Goal: Check status: Check status

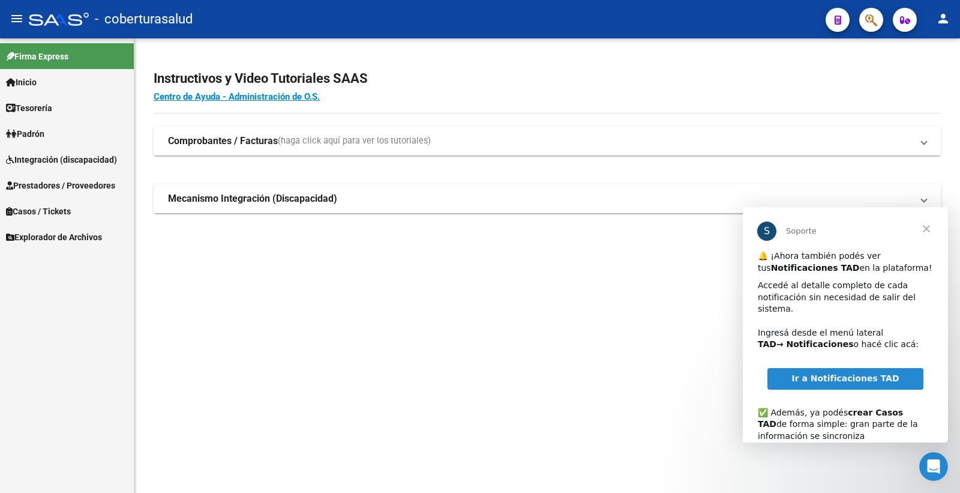
click at [401, 82] on h2 "Instructivos y Video Tutoriales SAAS" at bounding box center [548, 78] width 788 height 23
click at [94, 187] on span "Prestadores / Proveedores" at bounding box center [60, 185] width 109 height 13
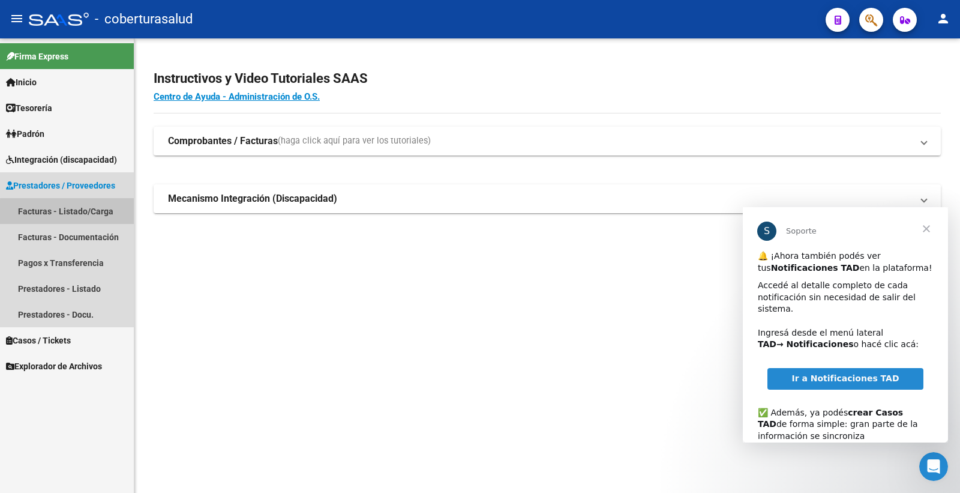
click at [69, 212] on link "Facturas - Listado/Carga" at bounding box center [67, 211] width 134 height 26
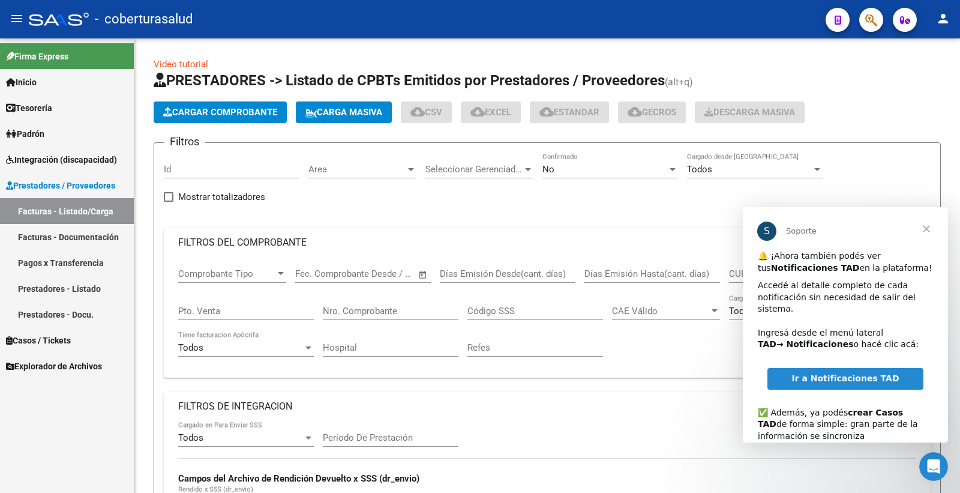
click at [927, 231] on span "Cerrar" at bounding box center [926, 228] width 43 height 43
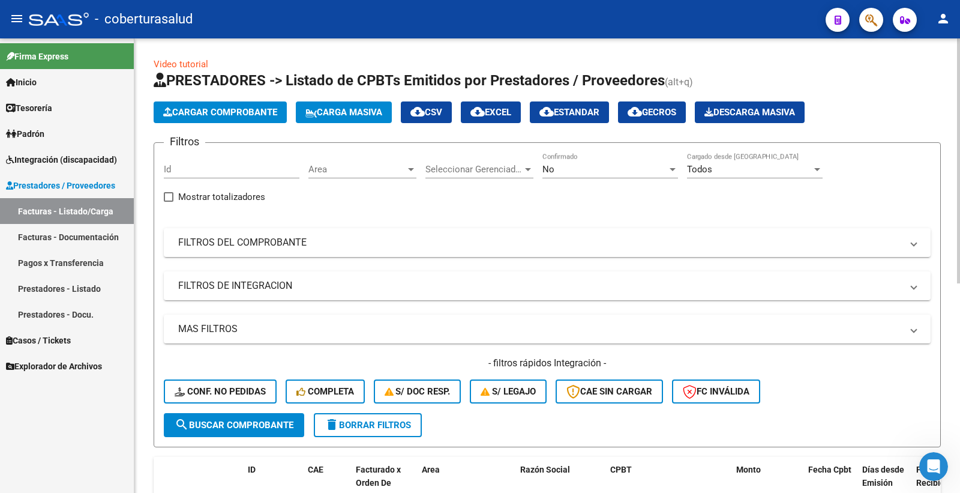
click at [548, 168] on span "No" at bounding box center [549, 169] width 12 height 11
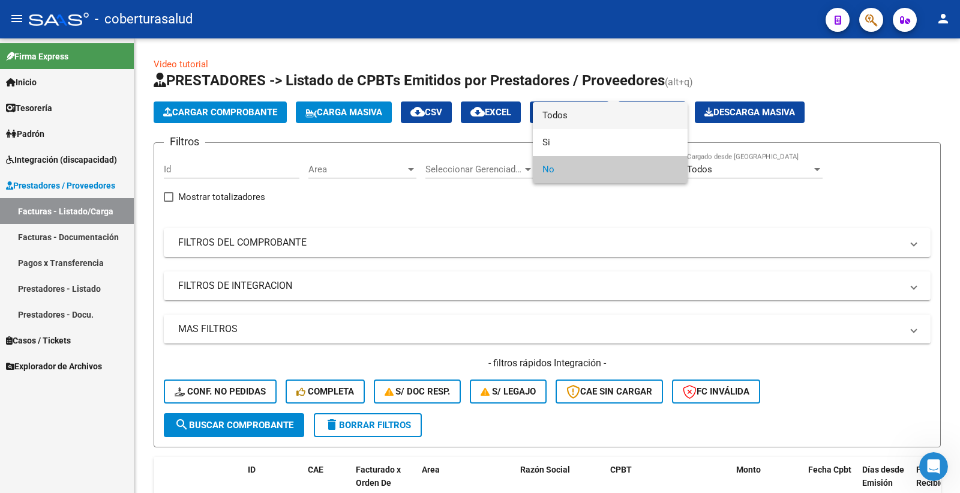
click at [559, 116] on span "Todos" at bounding box center [611, 115] width 136 height 27
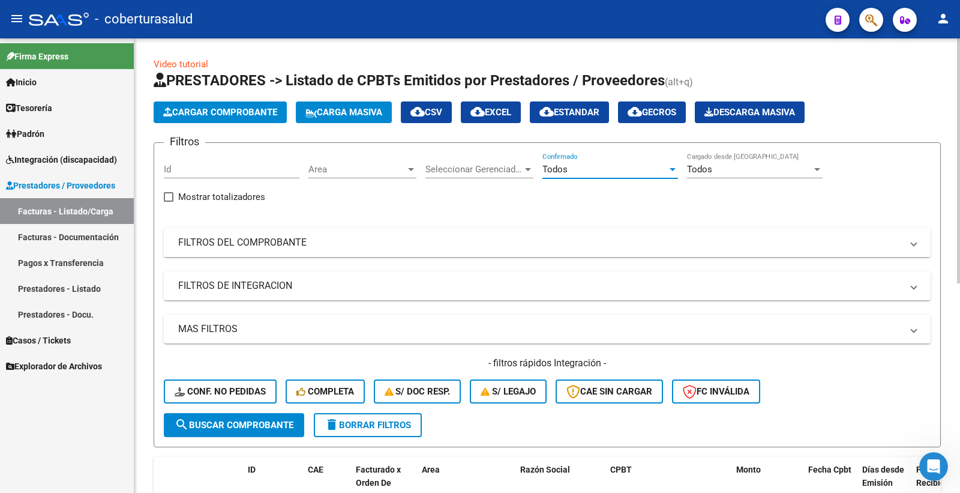
click at [325, 237] on mat-panel-title "FILTROS DEL COMPROBANTE" at bounding box center [540, 242] width 724 height 13
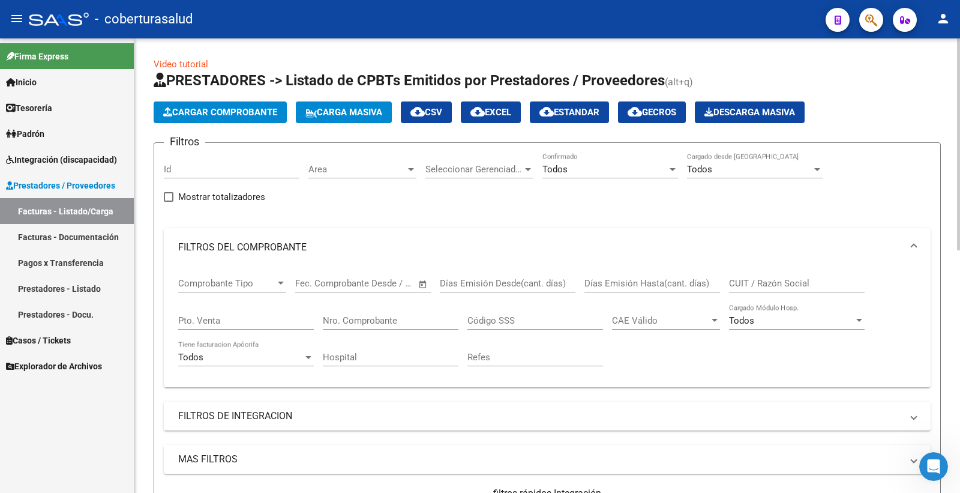
click at [765, 273] on div "CUIT / Razón Social" at bounding box center [797, 280] width 136 height 26
click at [765, 280] on input "CUIT / Razón Social" at bounding box center [797, 283] width 136 height 11
paste input "27253409407"
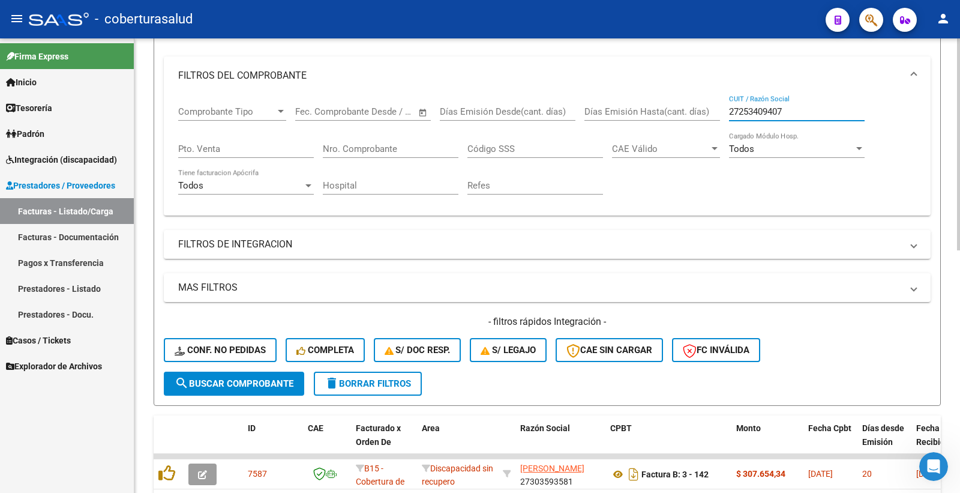
scroll to position [267, 0]
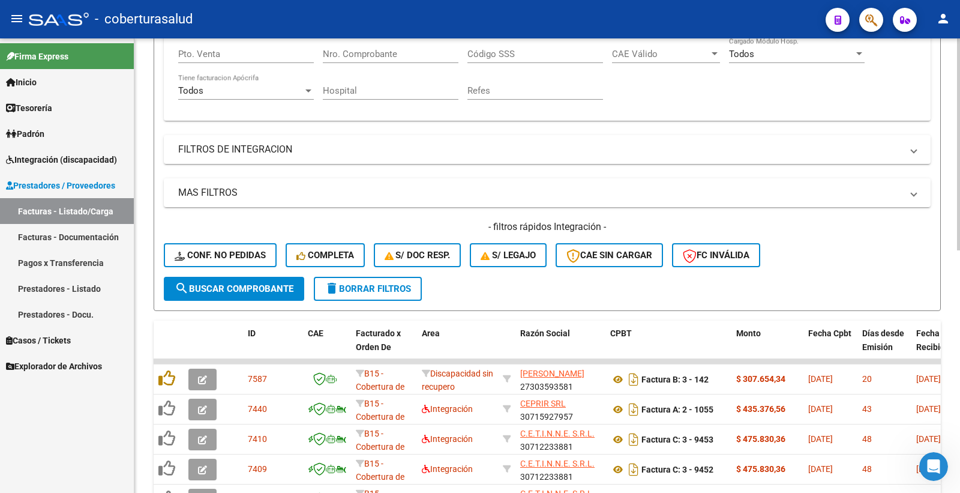
type input "27253409407"
click at [273, 287] on span "search Buscar Comprobante" at bounding box center [234, 288] width 119 height 11
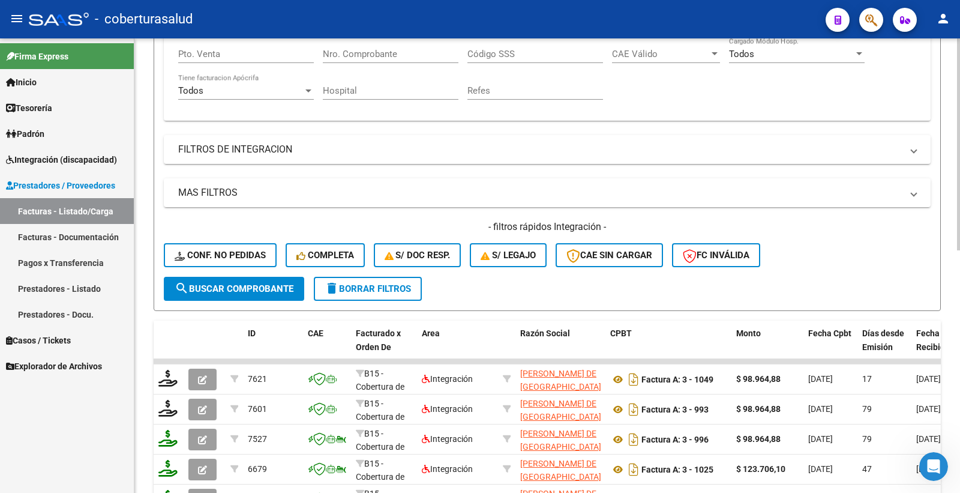
scroll to position [200, 0]
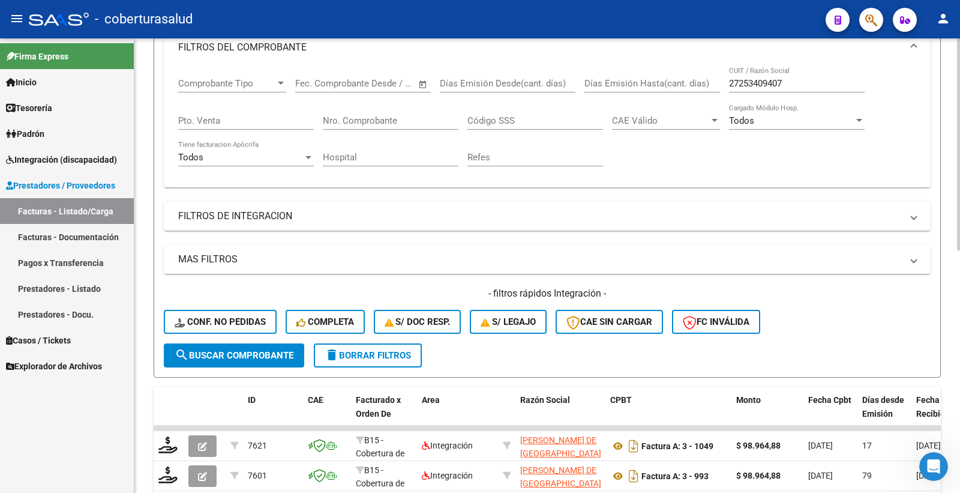
click at [369, 120] on input "Nro. Comprobante" at bounding box center [391, 120] width 136 height 11
type input "1049"
click at [266, 360] on button "search Buscar Comprobante" at bounding box center [234, 355] width 140 height 24
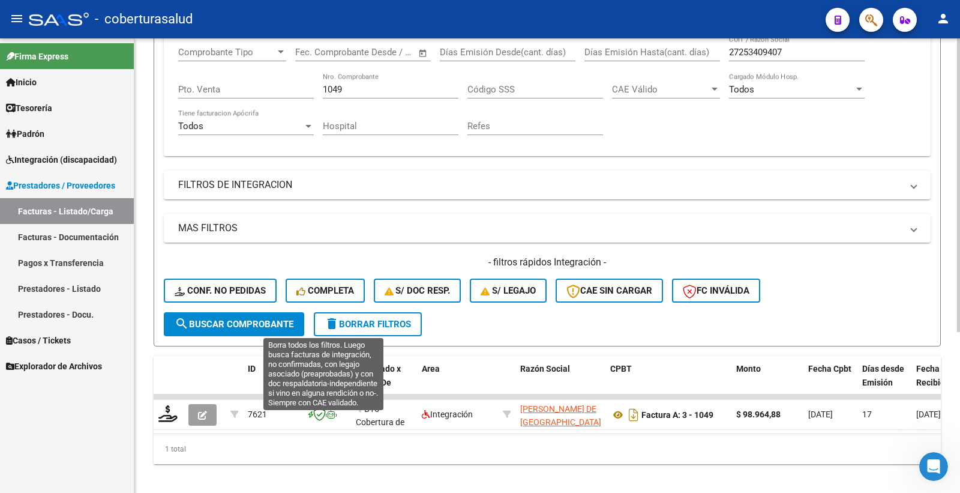
scroll to position [250, 0]
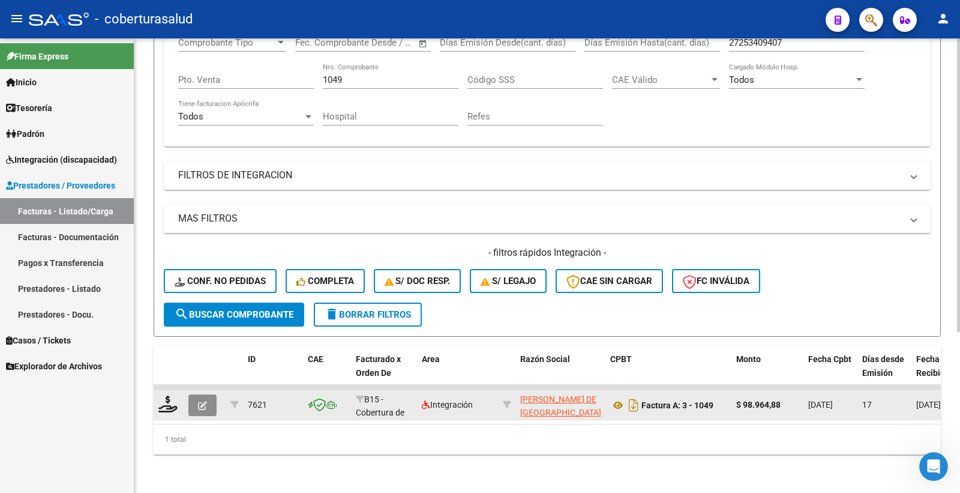
click at [198, 401] on icon "button" at bounding box center [202, 405] width 9 height 9
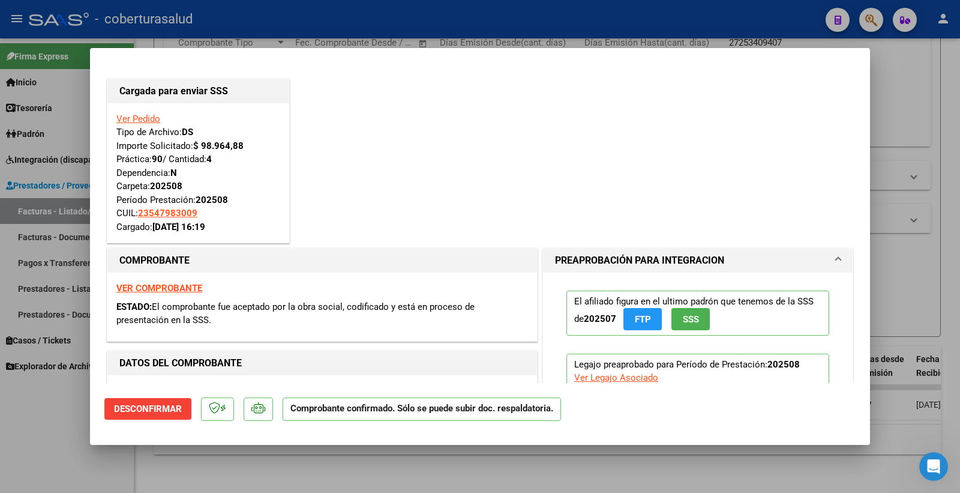
type input "$ 0,00"
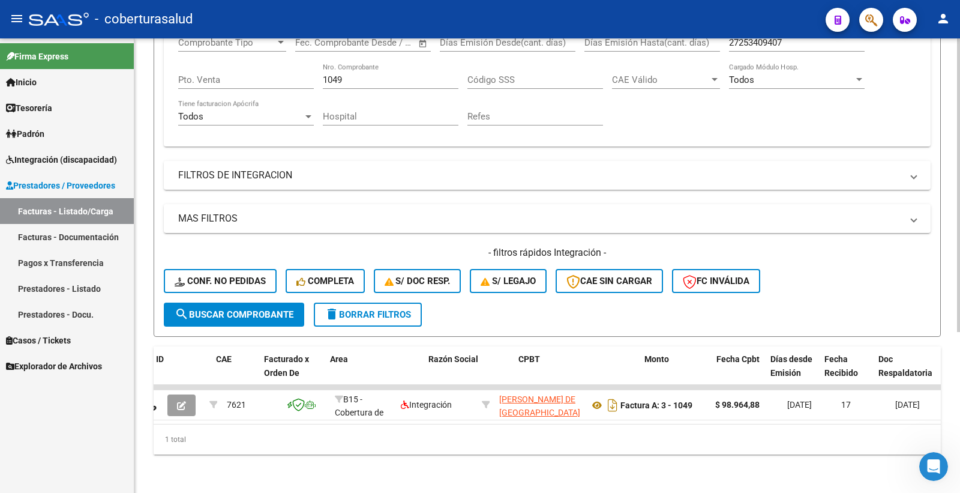
scroll to position [0, 0]
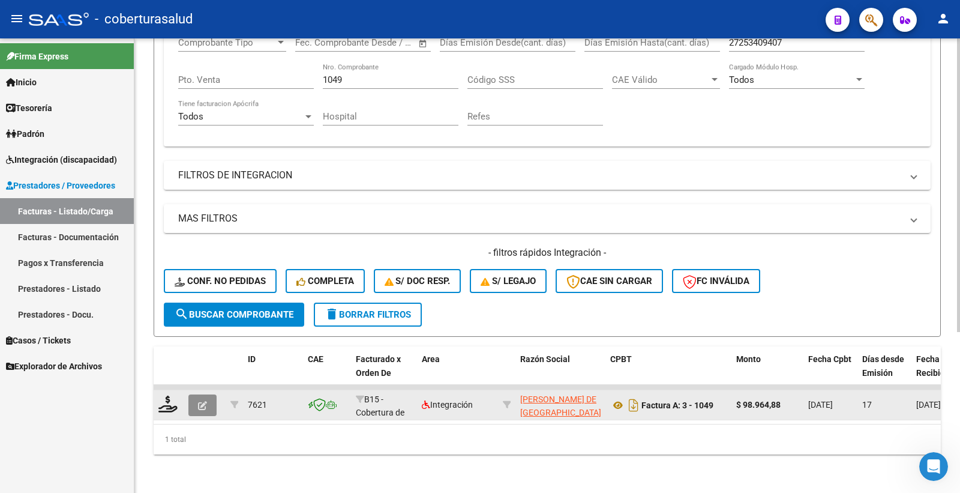
click at [206, 401] on icon "button" at bounding box center [202, 405] width 9 height 9
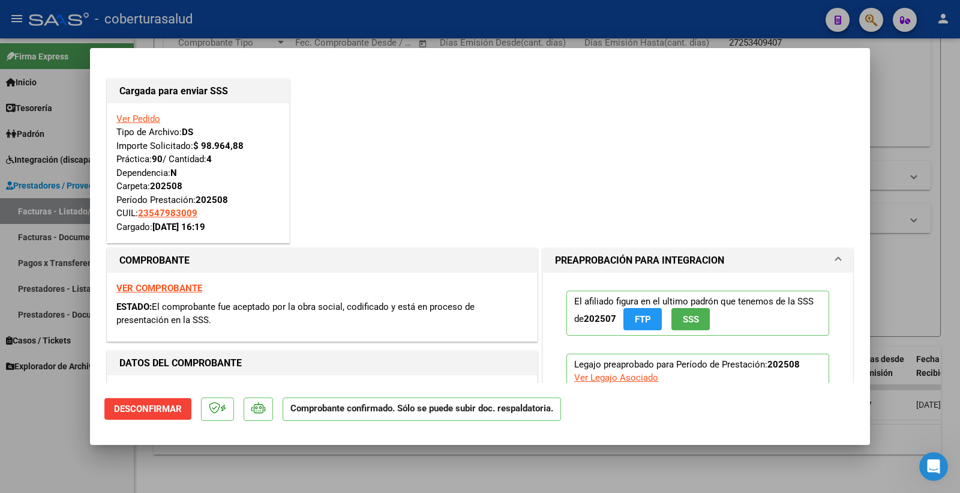
click at [200, 469] on div at bounding box center [480, 246] width 960 height 493
type input "$ 0,00"
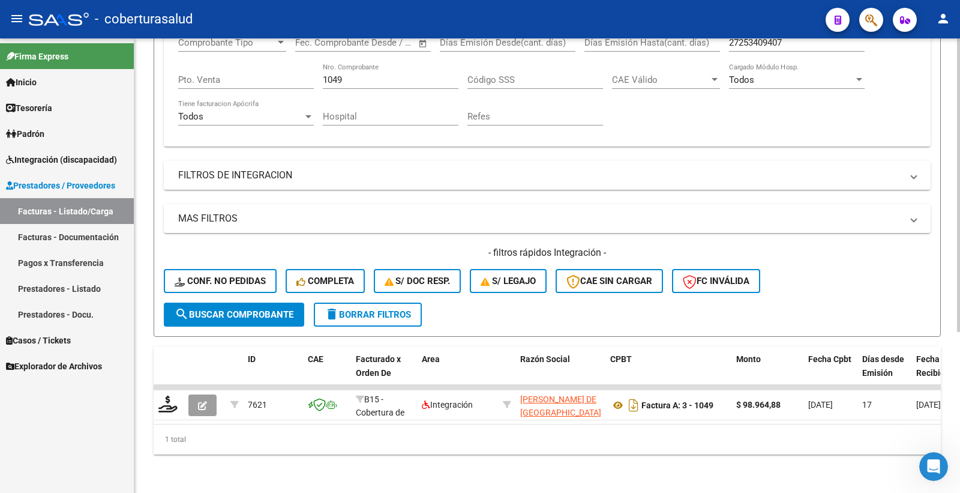
click at [361, 75] on input "1049" at bounding box center [391, 79] width 136 height 11
click at [258, 303] on button "search Buscar Comprobante" at bounding box center [234, 315] width 140 height 24
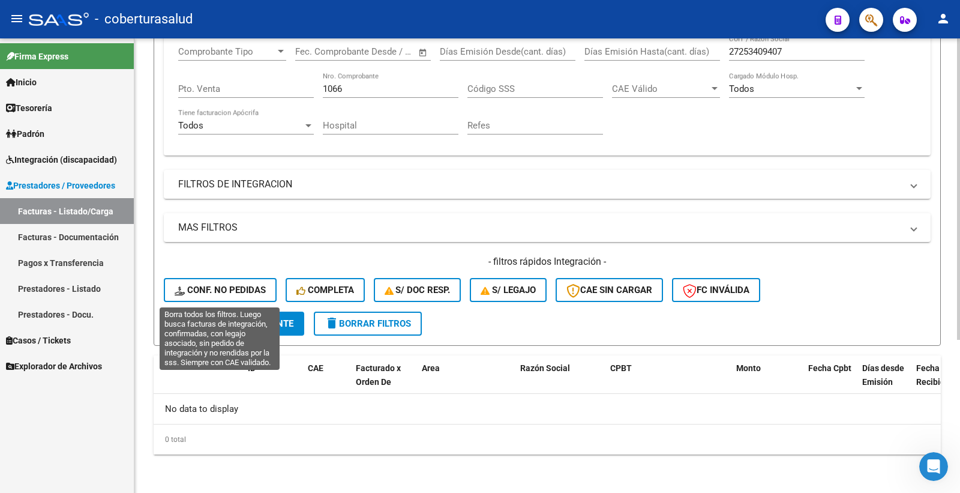
scroll to position [230, 0]
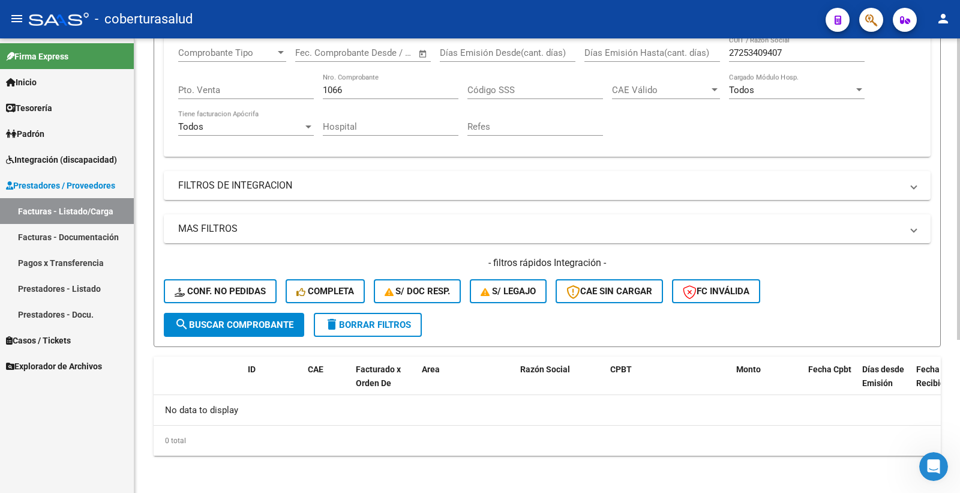
click at [347, 94] on input "1066" at bounding box center [391, 90] width 136 height 11
type input "1049"
click at [269, 315] on button "search Buscar Comprobante" at bounding box center [234, 325] width 140 height 24
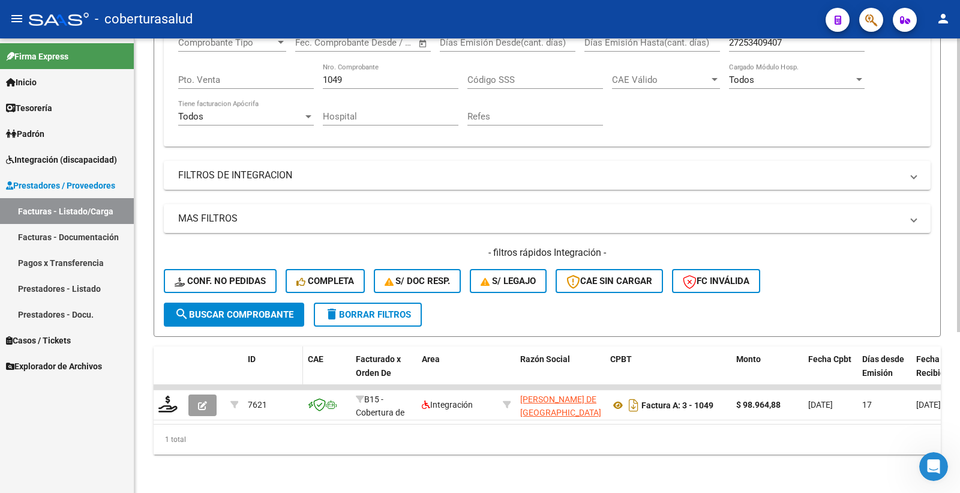
scroll to position [250, 0]
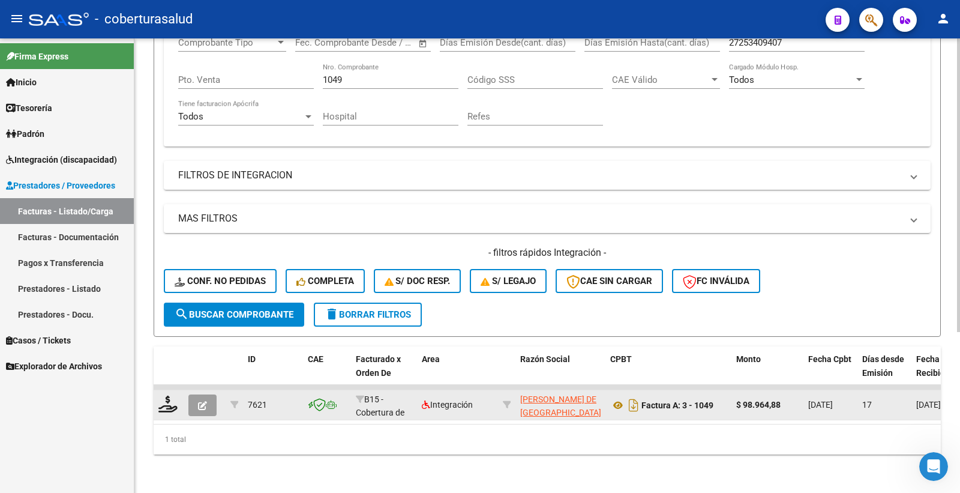
click at [198, 401] on icon "button" at bounding box center [202, 405] width 9 height 9
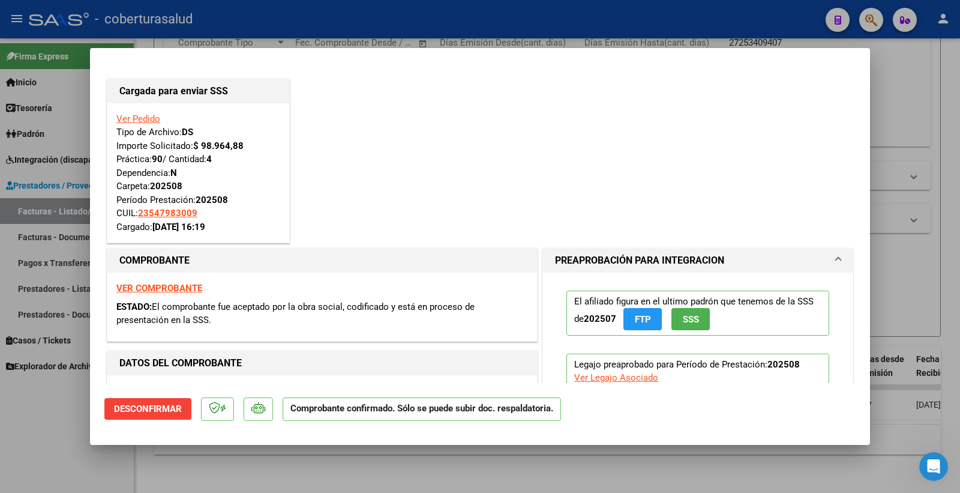
click at [158, 290] on strong "VER COMPROBANTE" at bounding box center [159, 288] width 86 height 11
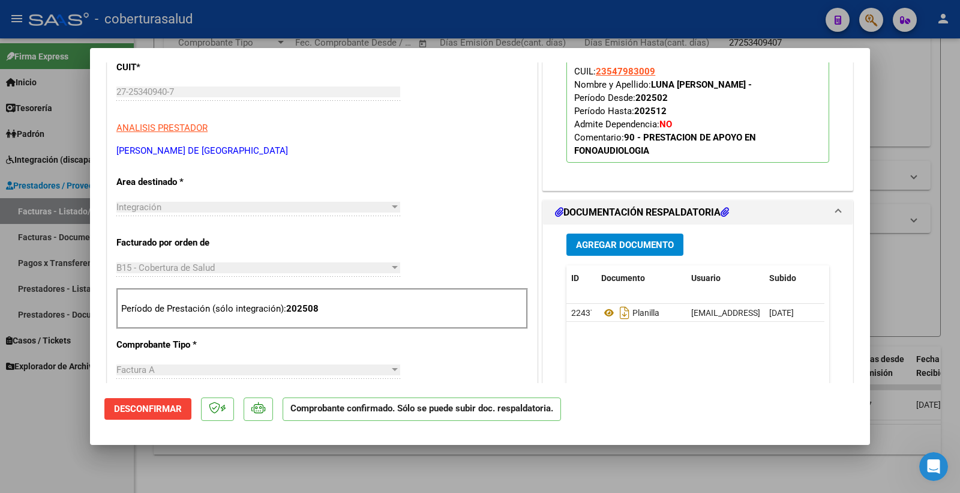
scroll to position [400, 0]
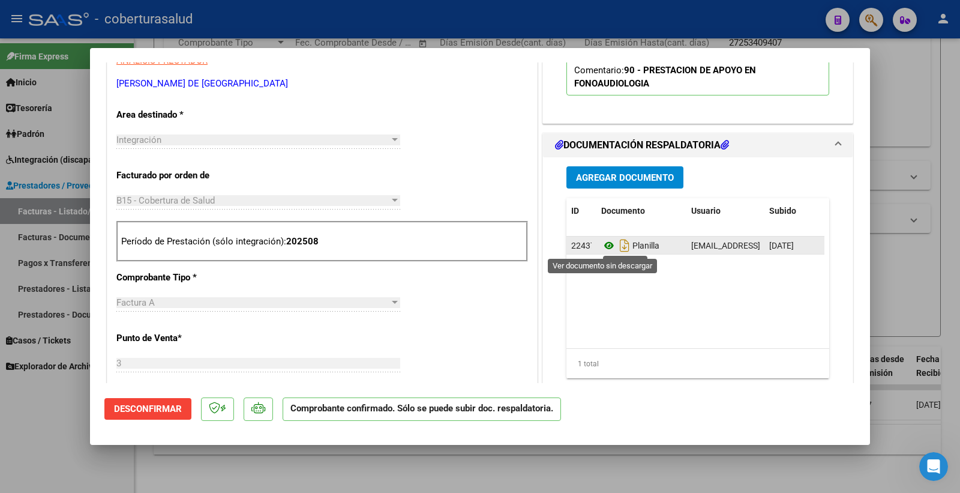
click at [601, 244] on icon at bounding box center [609, 245] width 16 height 14
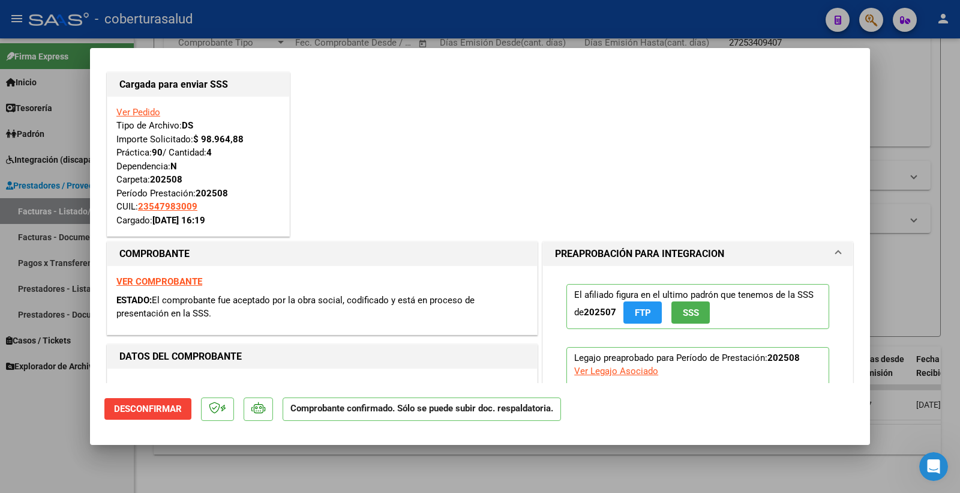
scroll to position [0, 0]
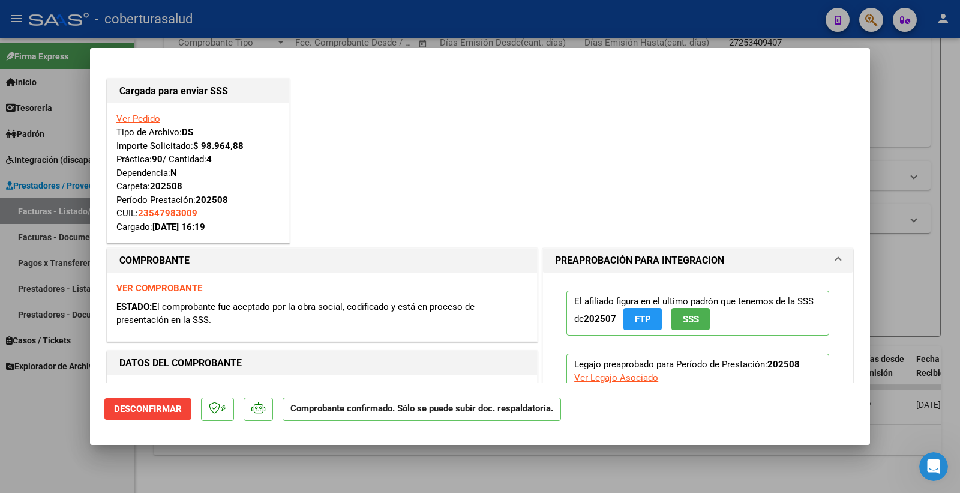
type input "$ 0,00"
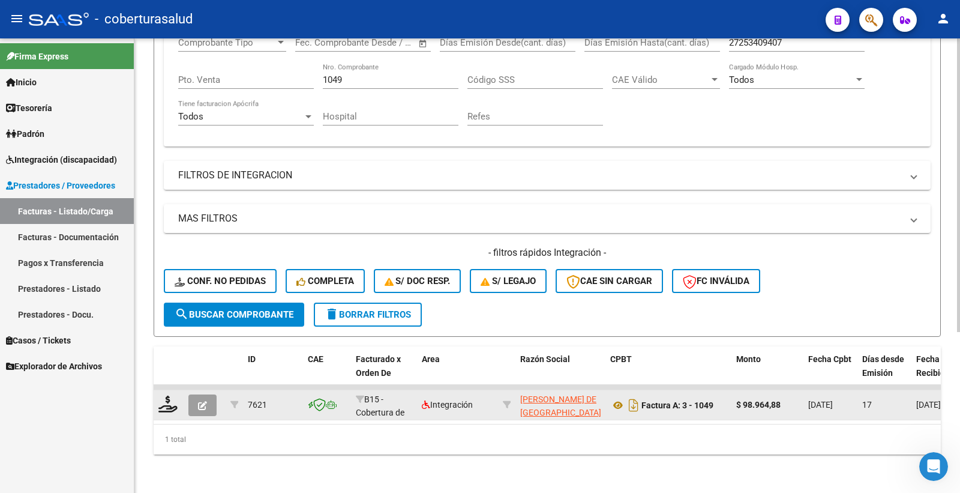
click at [208, 397] on button "button" at bounding box center [202, 405] width 28 height 22
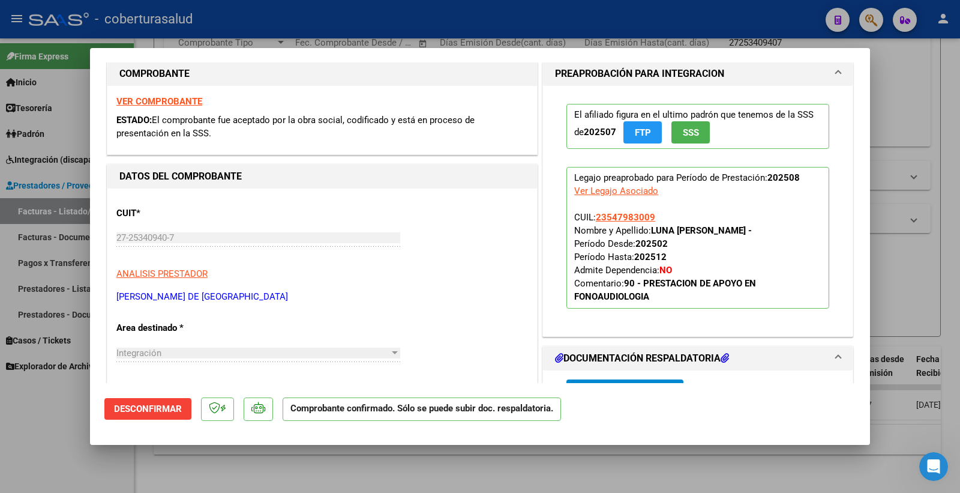
scroll to position [133, 0]
